Goal: Information Seeking & Learning: Understand process/instructions

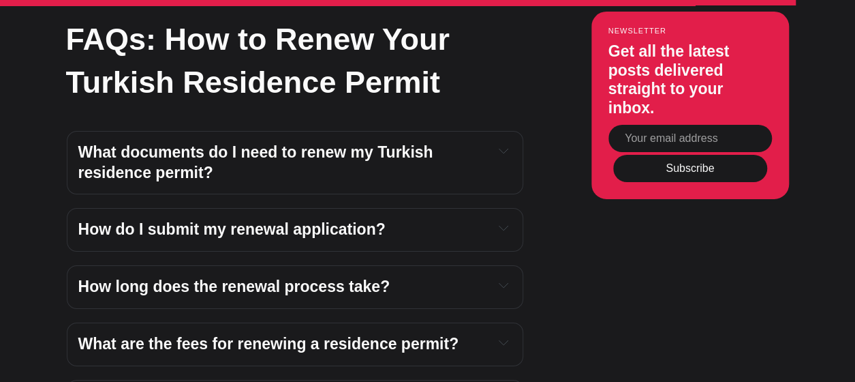
scroll to position [4960, 0]
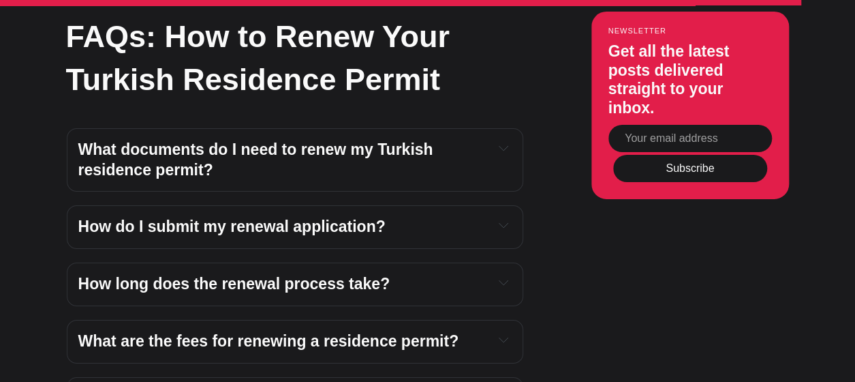
click at [512, 206] on div "How do I submit my renewal application? Log in to the Presidency of Migration M…" at bounding box center [295, 227] width 456 height 44
click at [499, 220] on icon "Expand toggle to read content" at bounding box center [504, 225] width 10 height 10
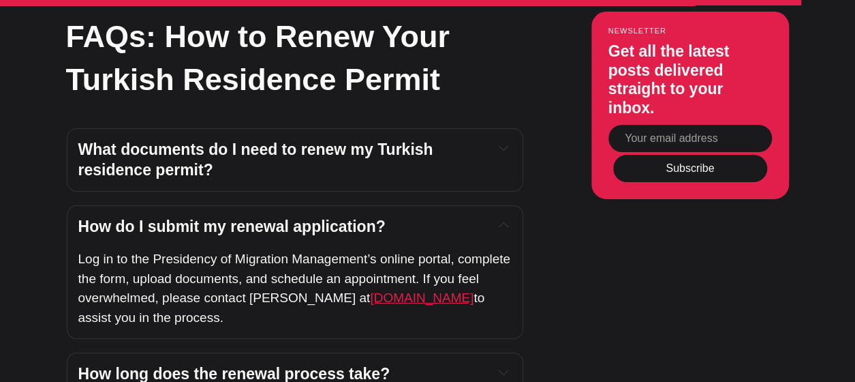
click at [405, 290] on span "[DOMAIN_NAME]" at bounding box center [422, 297] width 104 height 14
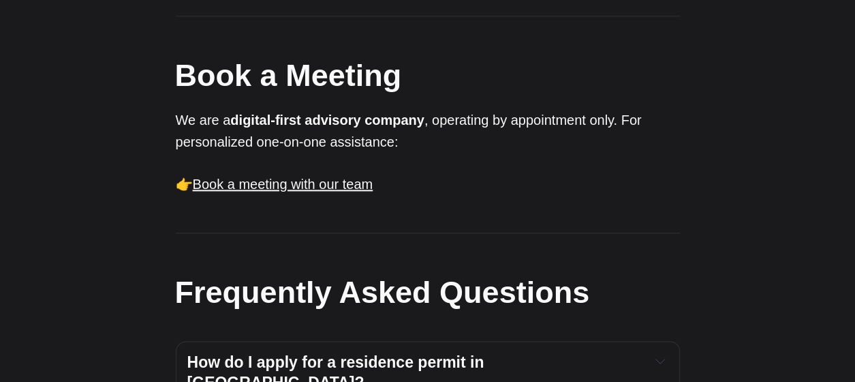
scroll to position [826, 0]
